Goal: Task Accomplishment & Management: Use online tool/utility

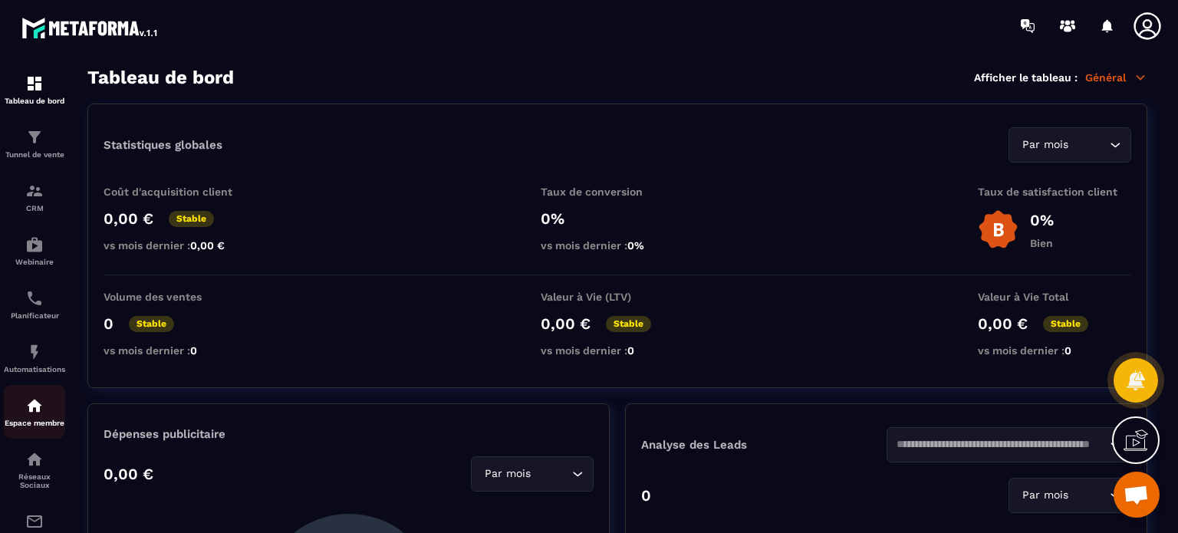
click at [35, 413] on img at bounding box center [34, 405] width 18 height 18
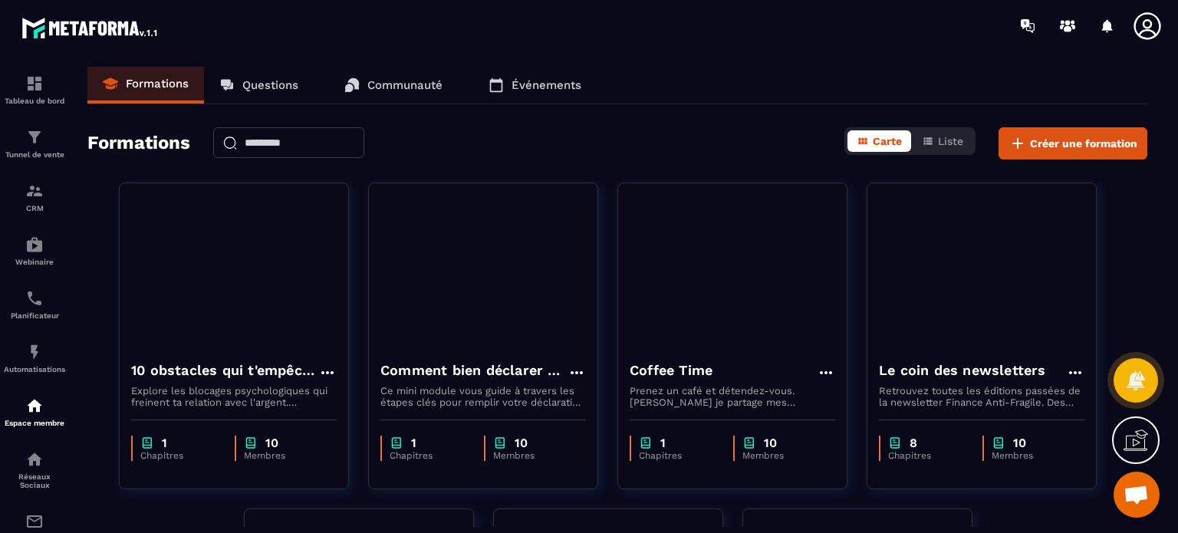
click at [0, 0] on img at bounding box center [0, 0] width 0 height 0
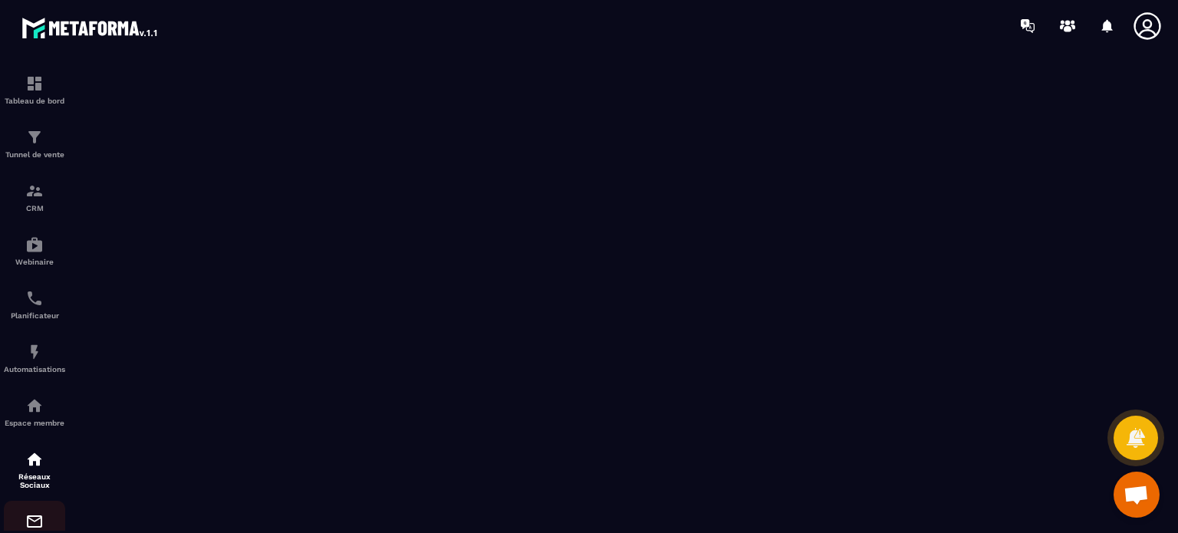
click at [34, 523] on img at bounding box center [34, 521] width 18 height 18
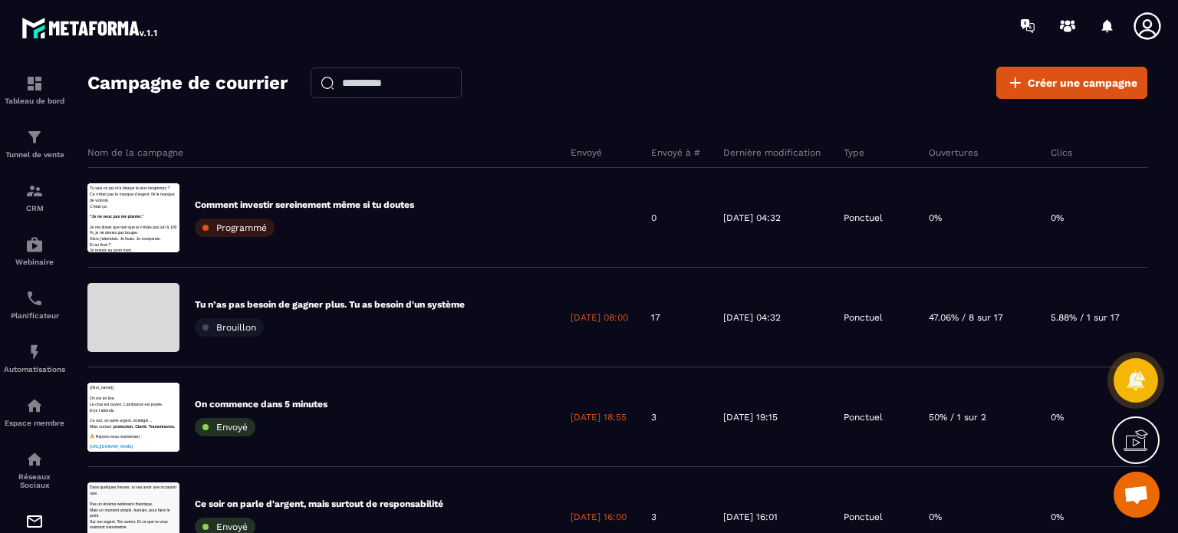
click at [1167, 196] on section "Tableau de bord Tunnel de vente CRM Webinaire Planificateur Automatisations Esp…" at bounding box center [589, 313] width 1178 height 525
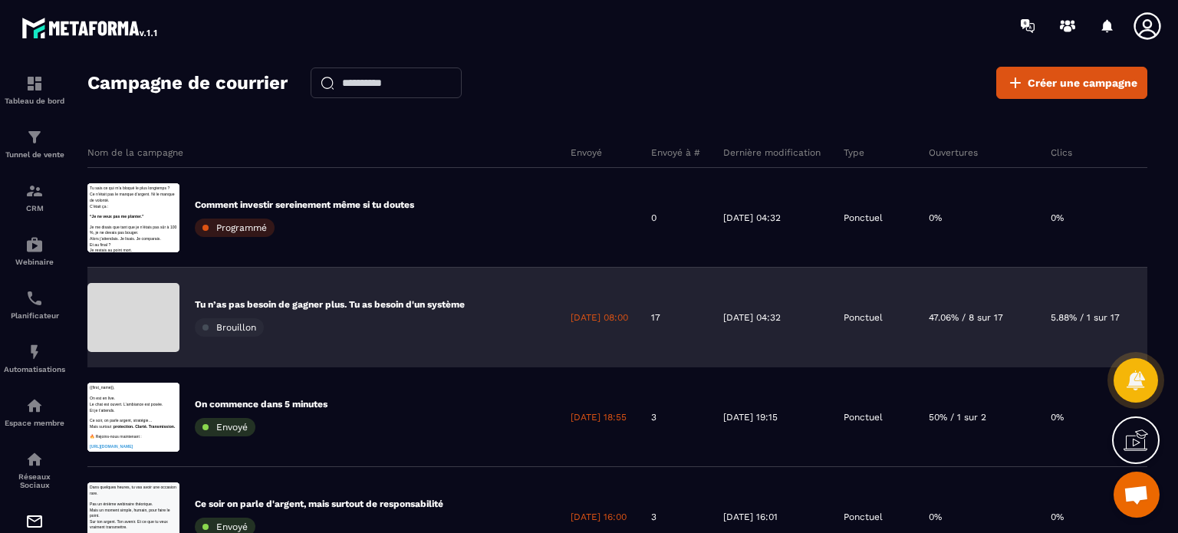
click at [468, 296] on div "Tu n’as pas besoin de gagner plus. Tu as besoin d'un système Brouillon" at bounding box center [323, 318] width 472 height 100
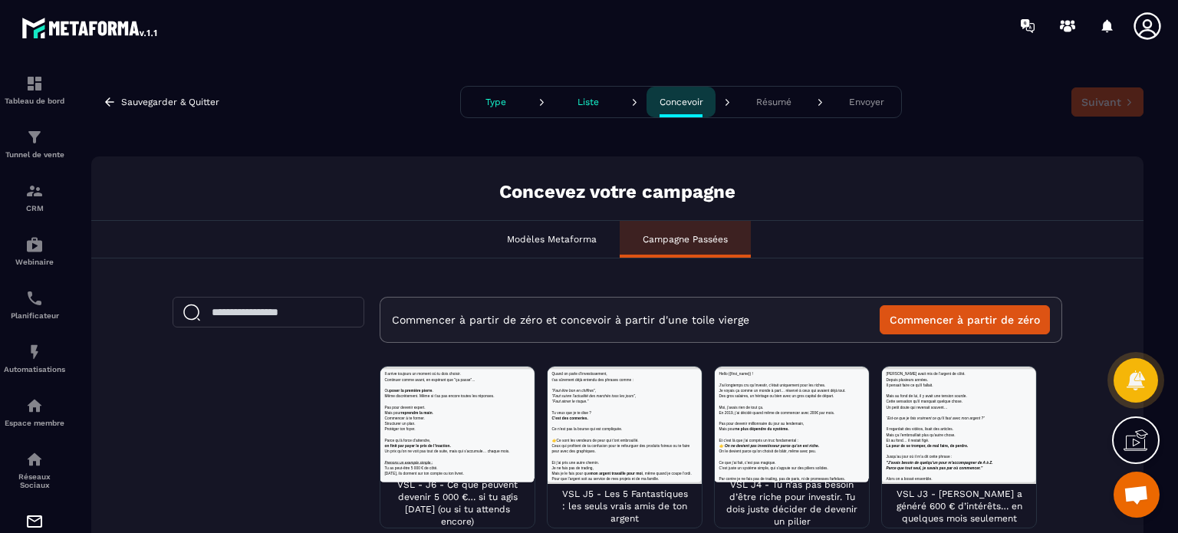
click at [491, 103] on p "Type" at bounding box center [495, 102] width 21 height 11
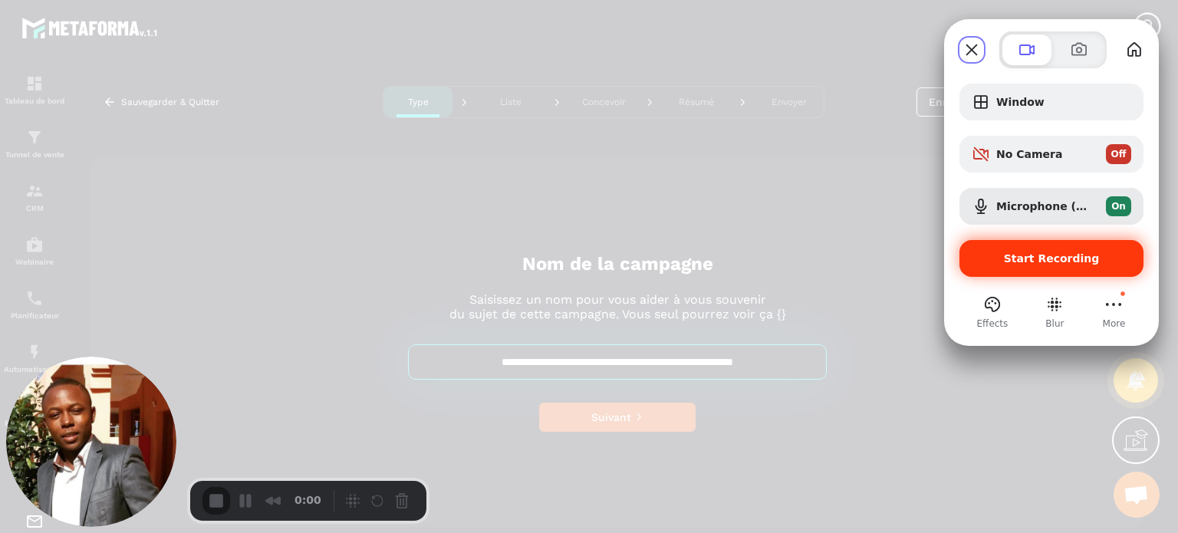
click at [1024, 250] on div "Start Recording" at bounding box center [1051, 258] width 184 height 37
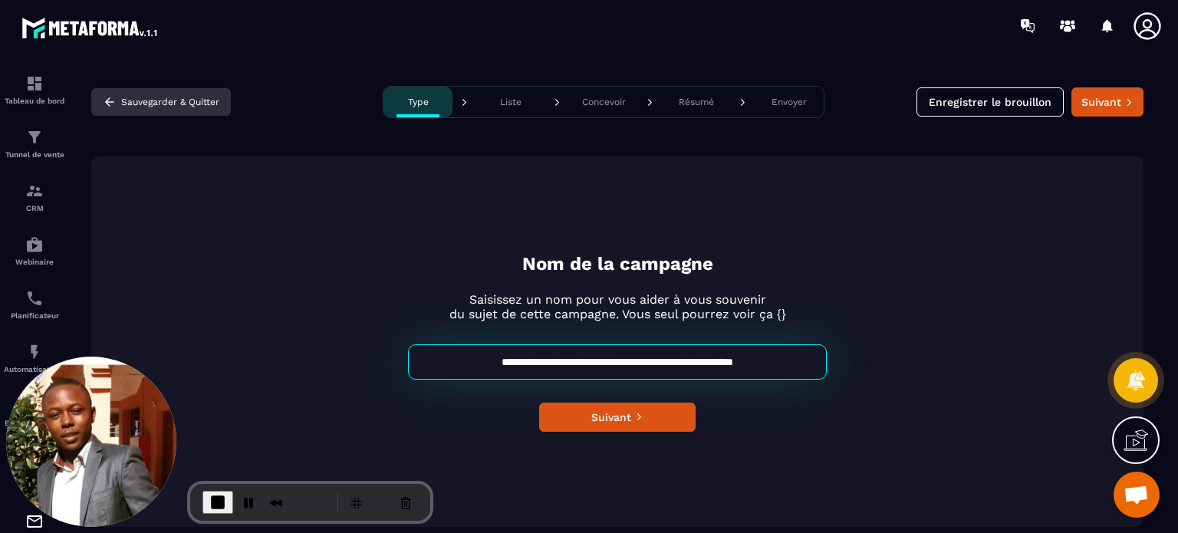
click at [150, 102] on button "Sauvegarder & Quitter" at bounding box center [161, 102] width 140 height 28
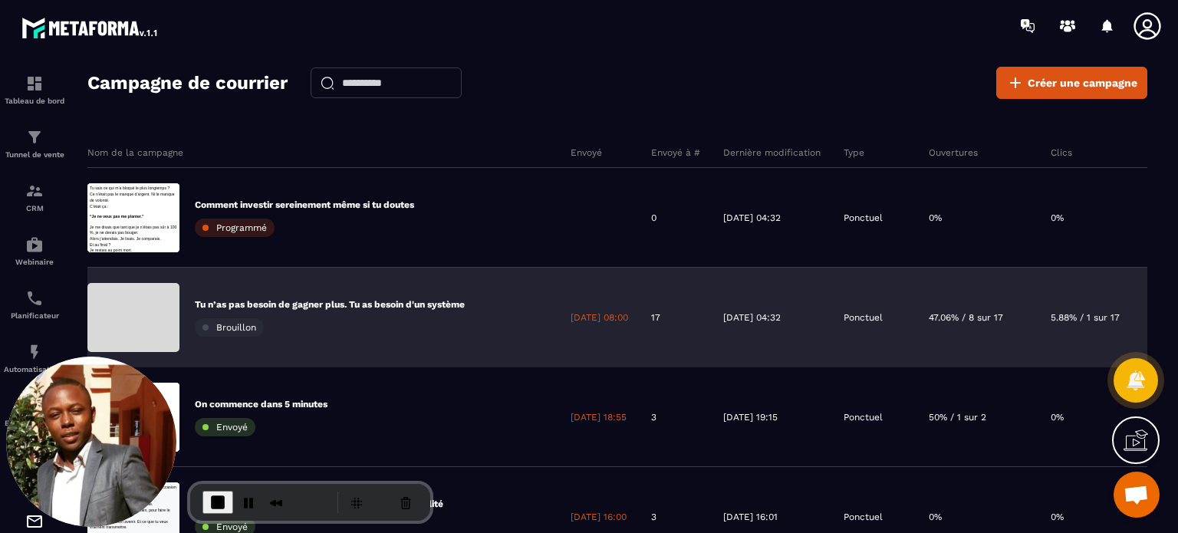
click at [288, 299] on p "Tu n’as pas besoin de gagner plus. Tu as besoin d'un système" at bounding box center [330, 304] width 270 height 12
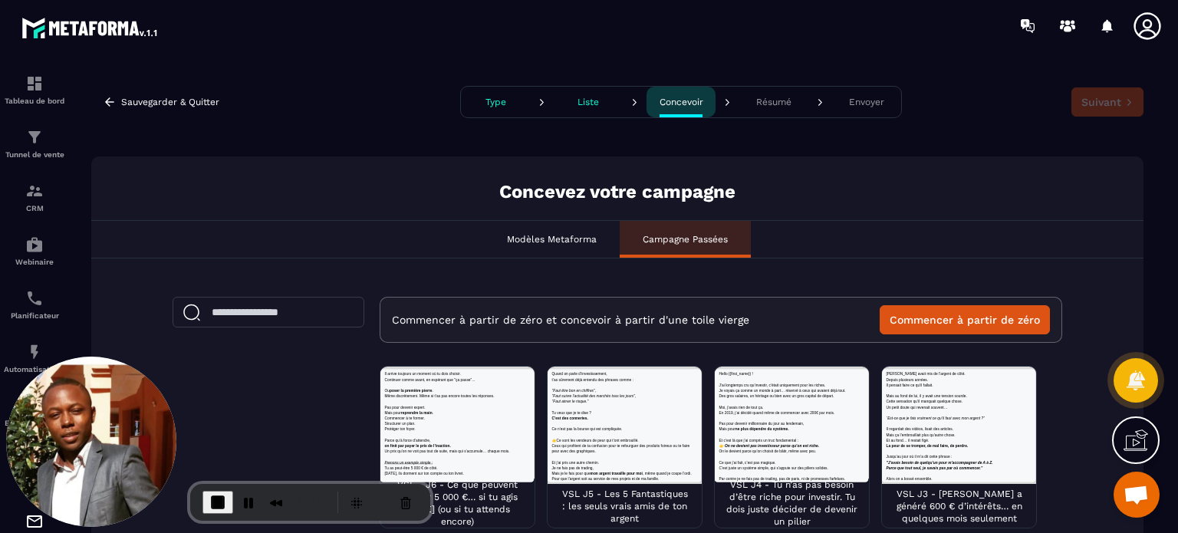
click at [899, 252] on div "Modèles Metaforma Campagne Passées" at bounding box center [617, 239] width 1052 height 38
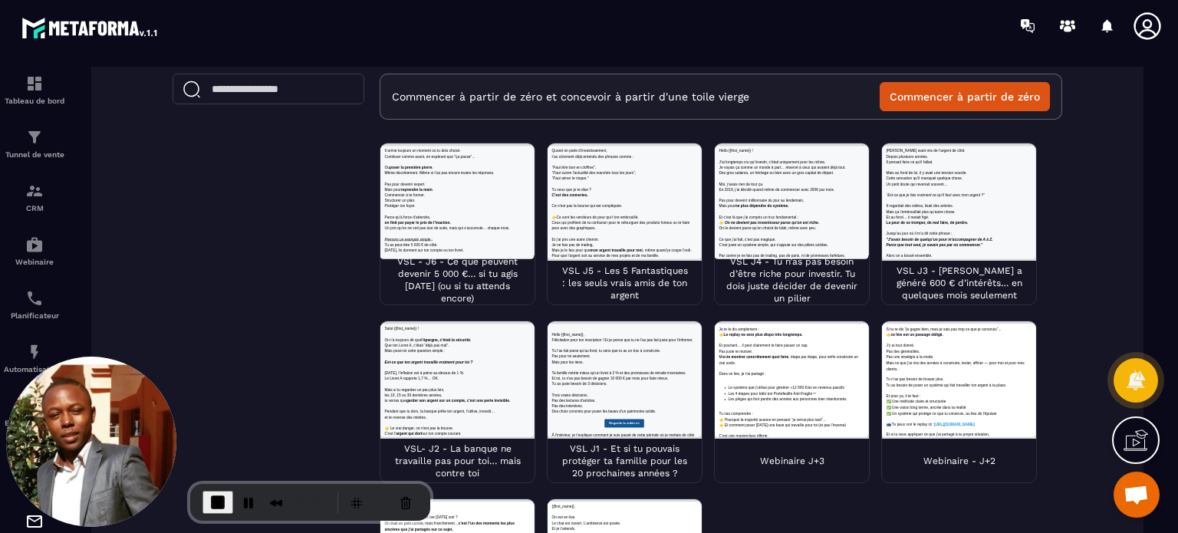
click at [578, 402] on div at bounding box center [624, 379] width 154 height 117
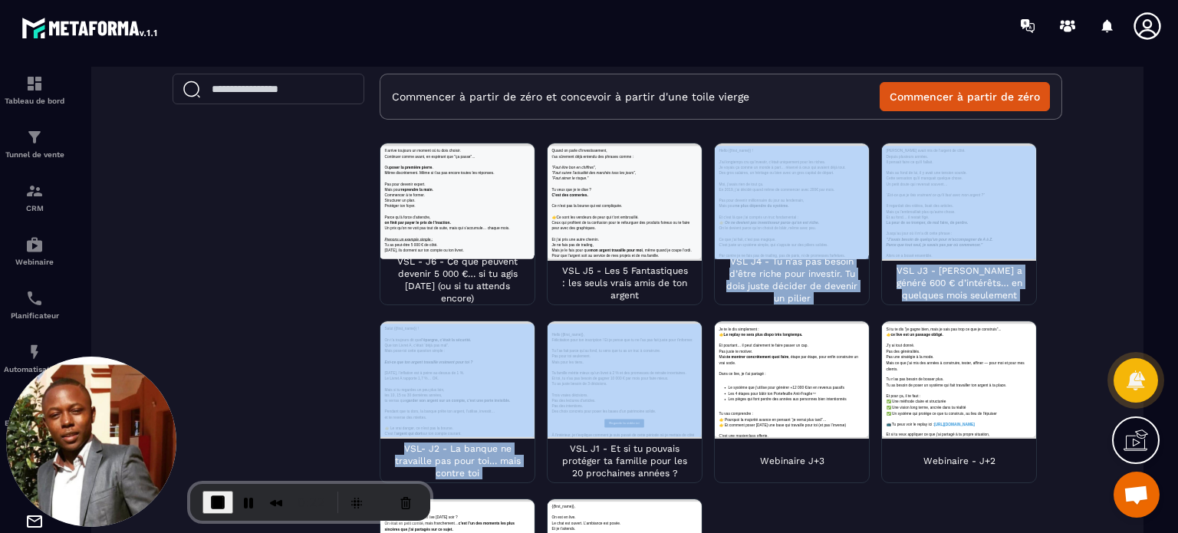
drag, startPoint x: 578, startPoint y: 402, endPoint x: 818, endPoint y: 204, distance: 311.0
click at [818, 204] on div "VSL - J6 - Ce que peuvent devenir 5 000 €… si tu agis [DATE] (ou si tu attends …" at bounding box center [721, 410] width 682 height 534
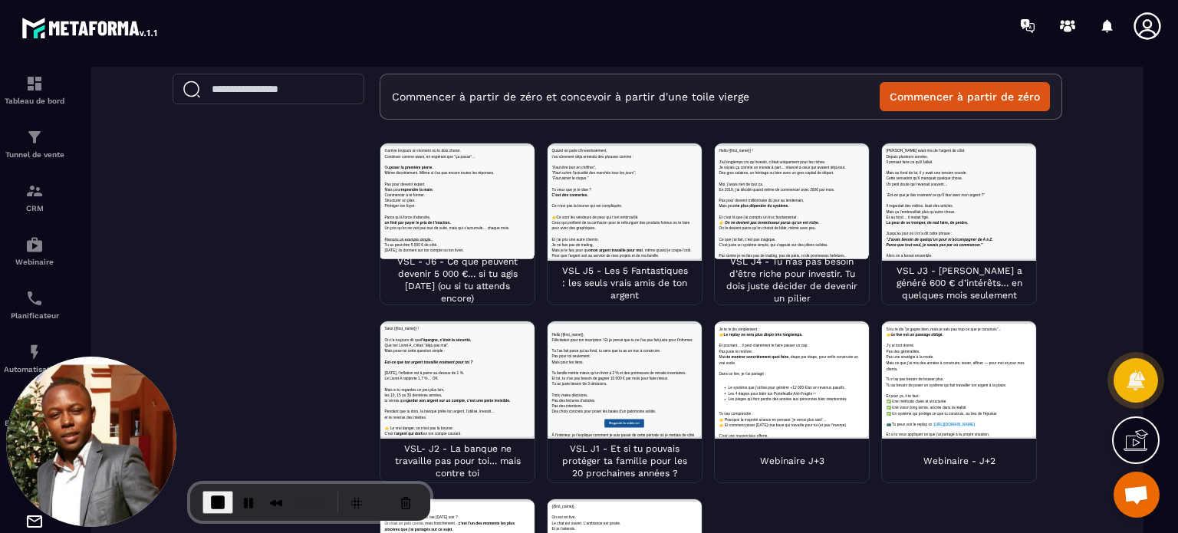
click at [644, 459] on p "VSL J1 - Et si tu pouvais protéger ta famille pour les 20 prochaines années ?" at bounding box center [624, 460] width 131 height 37
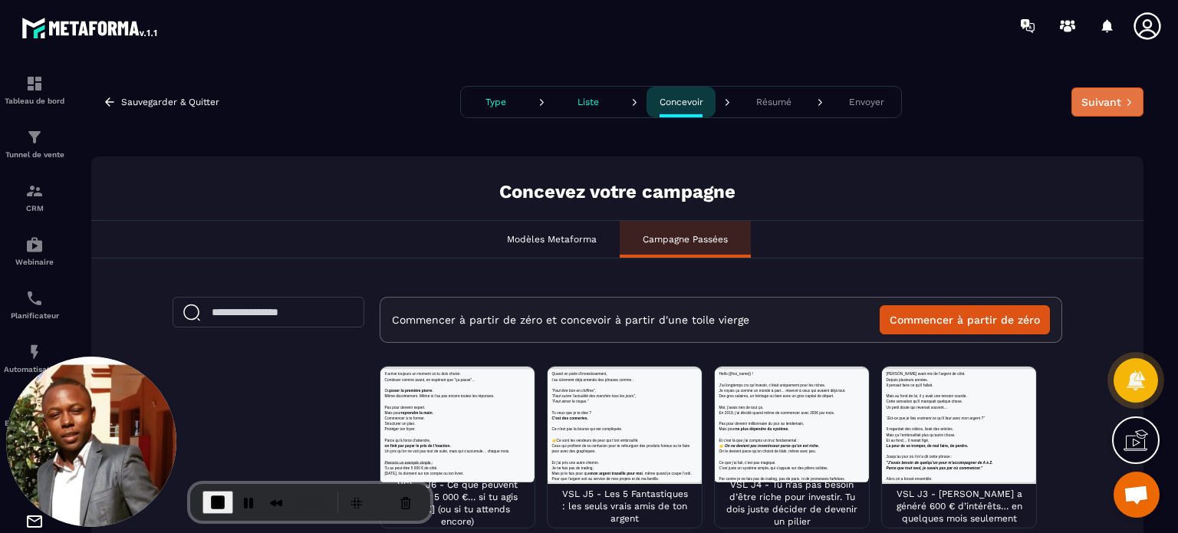
click at [1125, 104] on icon at bounding box center [1129, 102] width 8 height 8
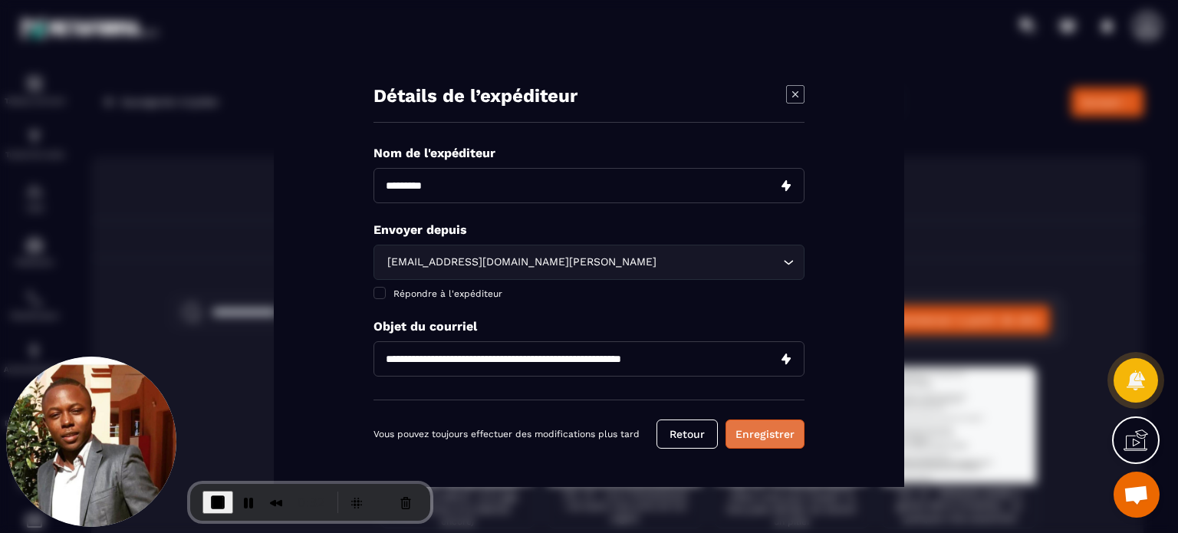
click at [774, 441] on button "Enregistrer" at bounding box center [764, 433] width 79 height 29
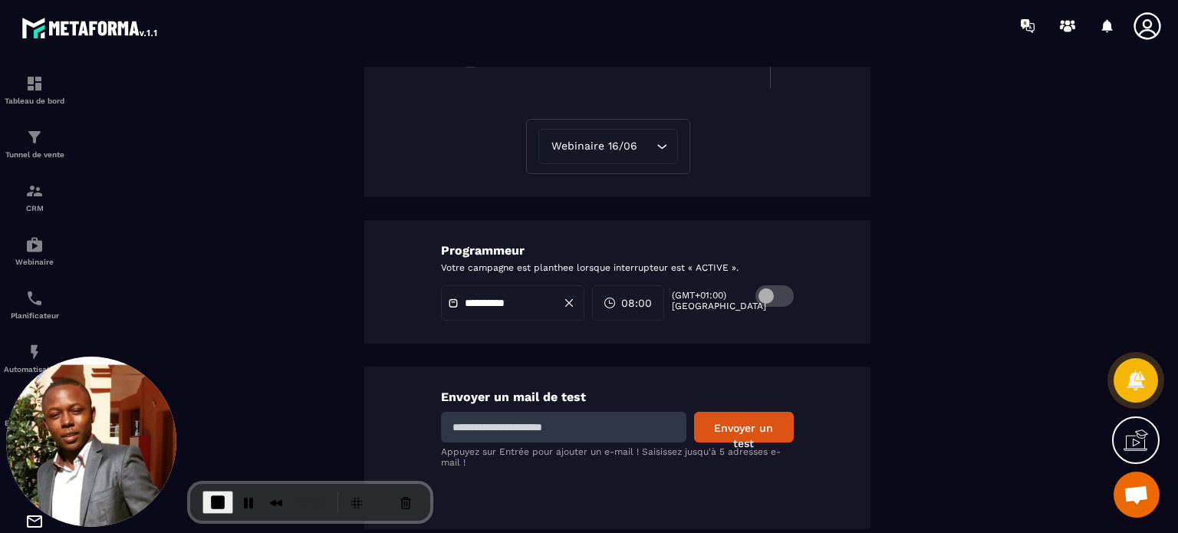
click at [570, 422] on input at bounding box center [563, 427] width 245 height 31
type input "**********"
click at [722, 420] on button "Envoyer un test" at bounding box center [744, 427] width 100 height 31
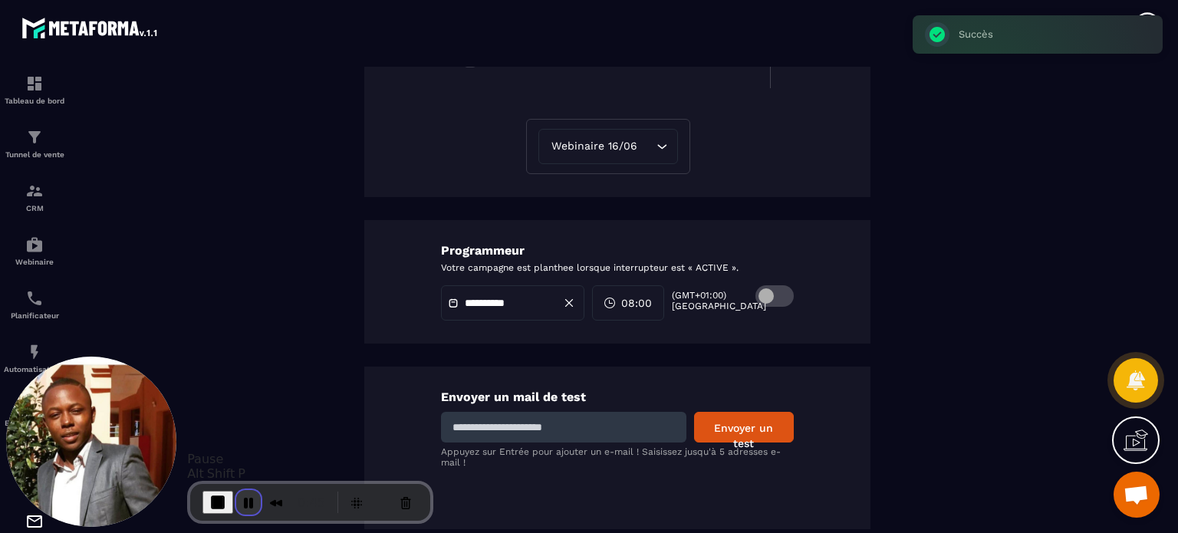
click at [247, 500] on button "Pause Recording" at bounding box center [248, 502] width 25 height 25
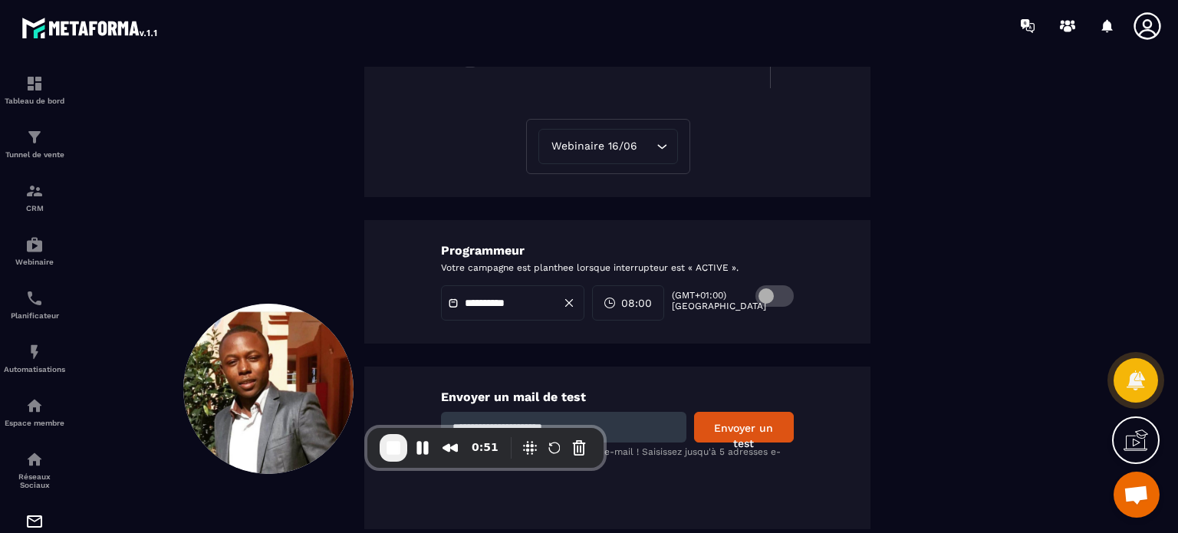
click at [1162, 309] on section "**********" at bounding box center [589, 306] width 1178 height 510
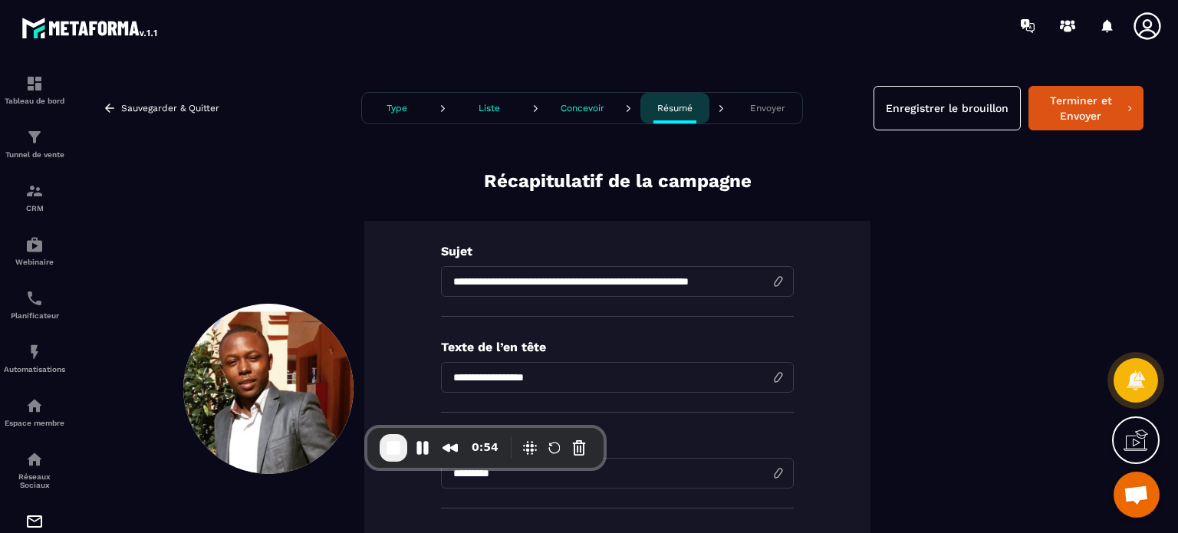
click at [561, 113] on button "Concevoir" at bounding box center [581, 108] width 69 height 31
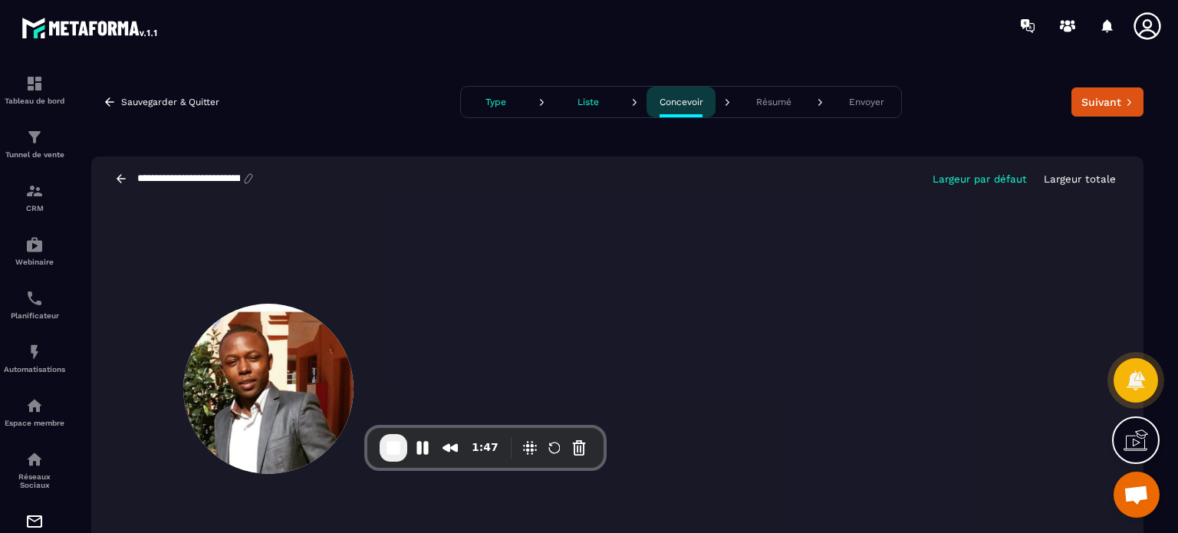
click at [981, 179] on p "Largeur par défaut" at bounding box center [979, 179] width 94 height 12
click at [1080, 107] on button "Suivant" at bounding box center [1107, 101] width 72 height 29
click at [1080, 100] on button "Suivant" at bounding box center [1107, 101] width 72 height 29
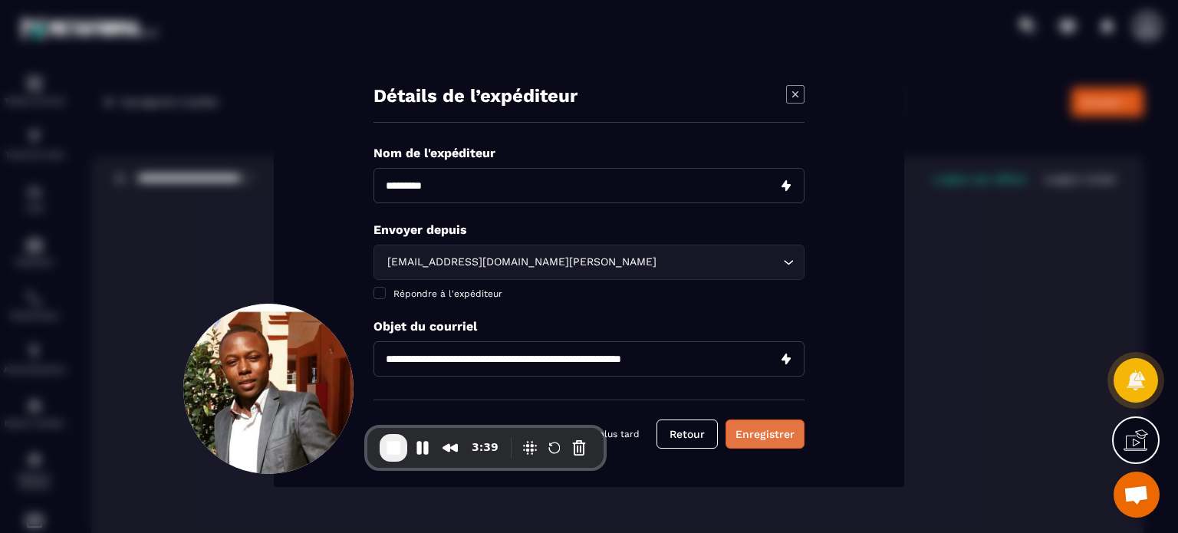
click at [741, 426] on button "Enregistrer" at bounding box center [764, 433] width 79 height 29
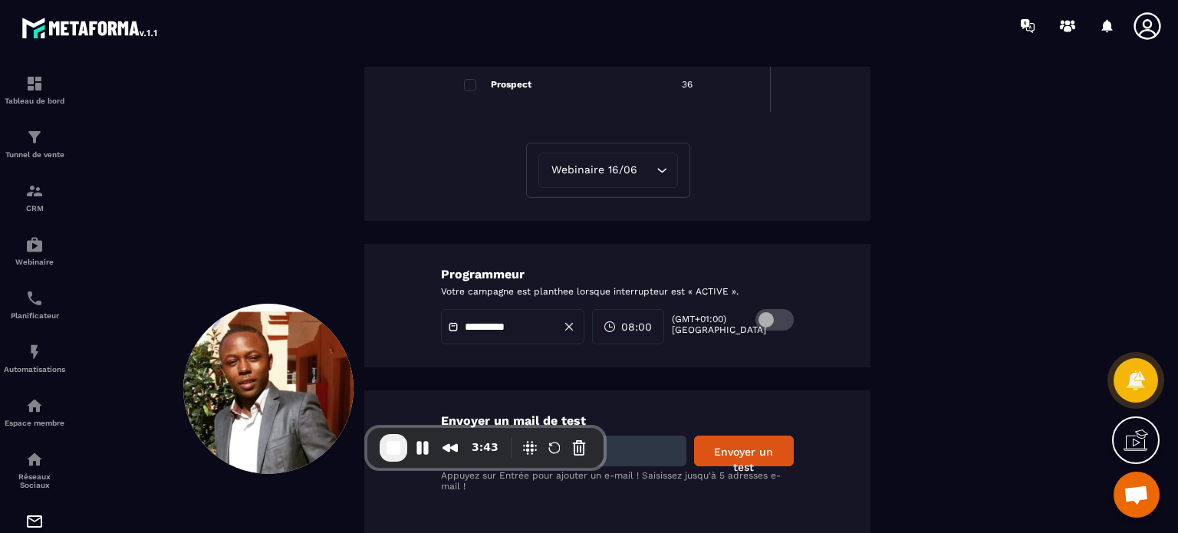
scroll to position [863, 0]
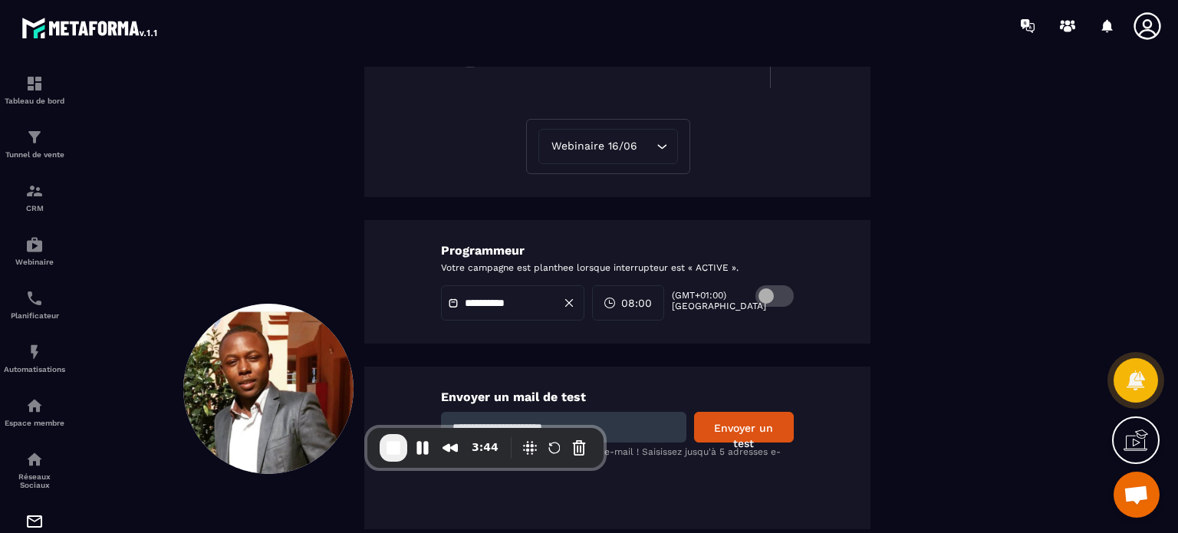
click at [579, 422] on input at bounding box center [563, 427] width 245 height 31
type input "**********"
click at [734, 427] on button "Envoyer un test" at bounding box center [744, 427] width 100 height 31
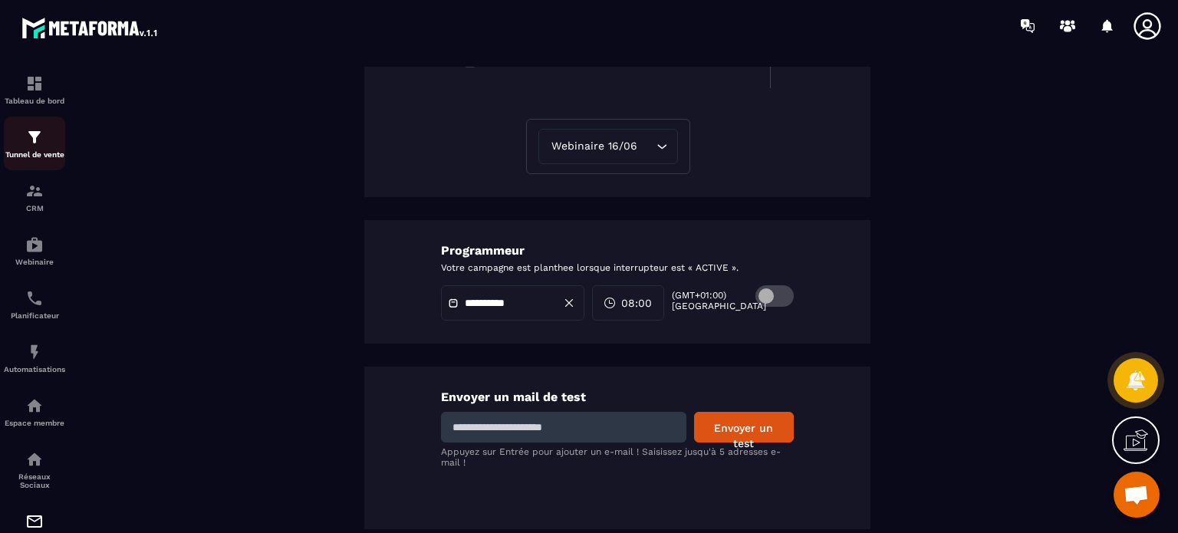
click at [44, 146] on div "Tunnel de vente" at bounding box center [34, 143] width 61 height 31
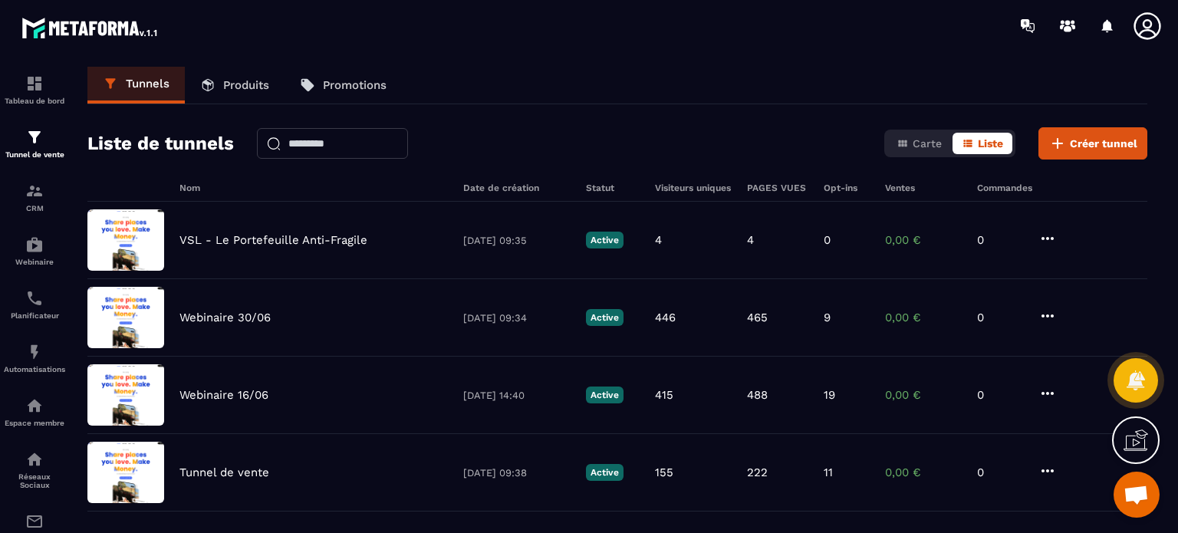
click at [1155, 24] on icon at bounding box center [1147, 26] width 31 height 31
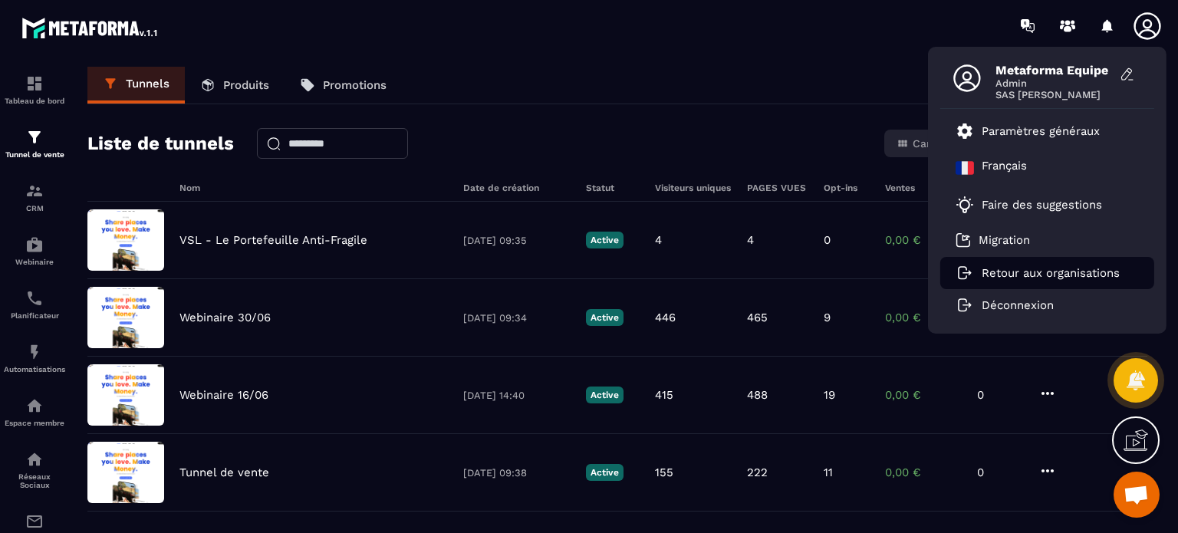
click at [1032, 279] on link "Retour aux organisations" at bounding box center [1037, 273] width 164 height 14
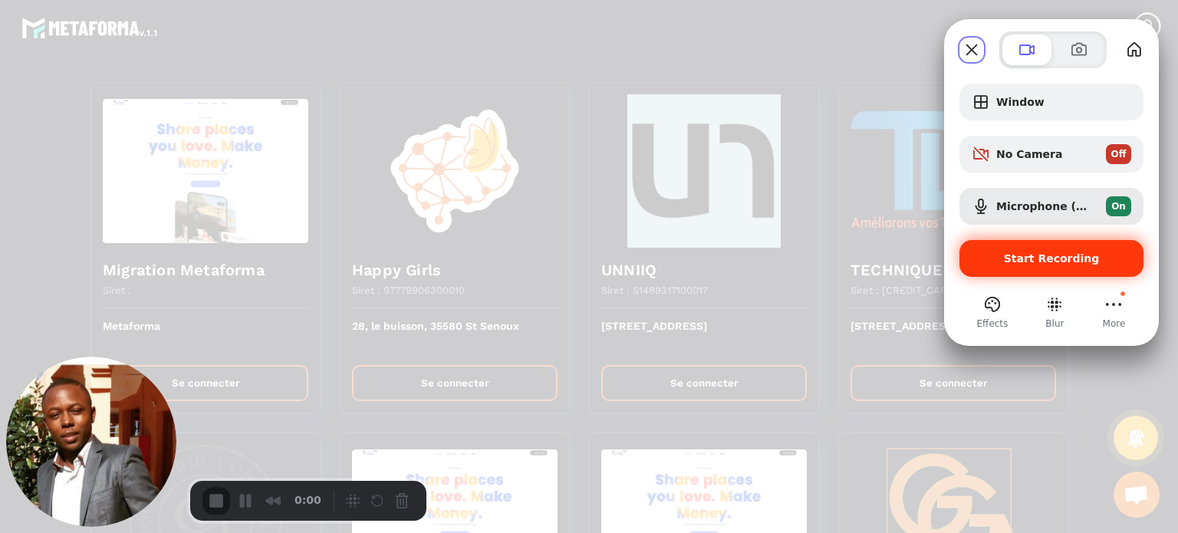
click at [1037, 264] on span "Start Recording" at bounding box center [1052, 258] width 96 height 12
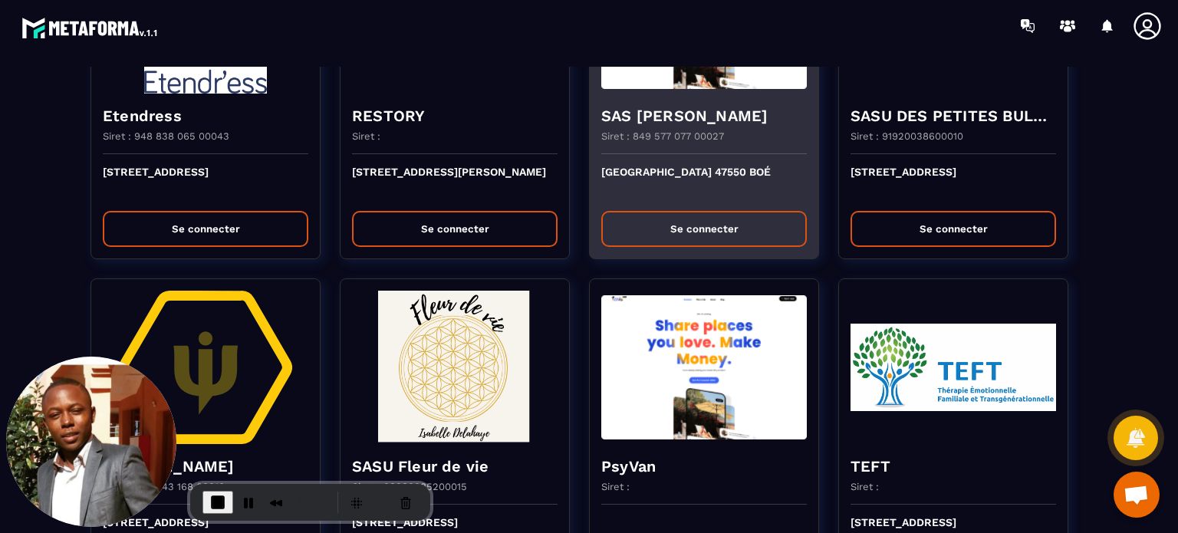
scroll to position [2454, 0]
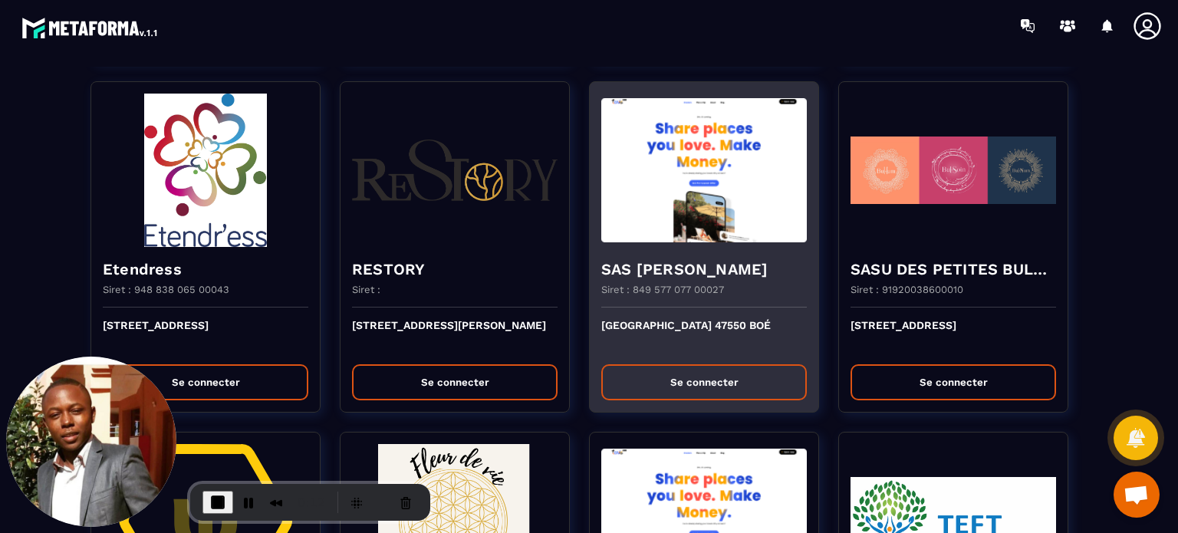
click at [662, 389] on button "Se connecter" at bounding box center [703, 382] width 205 height 36
